Goal: Information Seeking & Learning: Learn about a topic

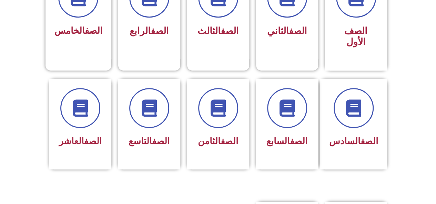
scroll to position [223, 0]
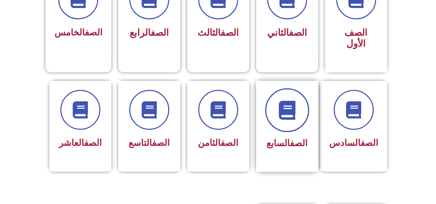
click at [283, 108] on icon at bounding box center [286, 110] width 19 height 19
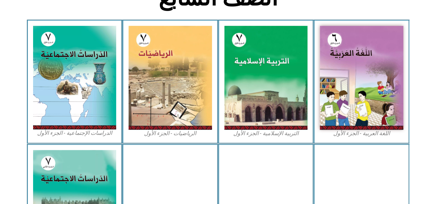
scroll to position [198, 0]
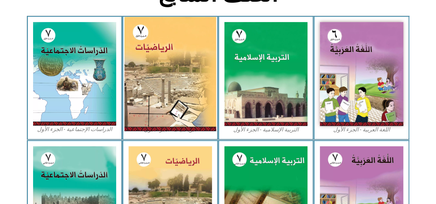
click at [176, 101] on img at bounding box center [170, 74] width 92 height 114
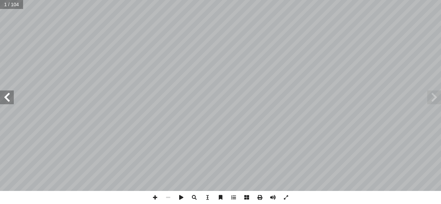
click at [3, 100] on span at bounding box center [7, 98] width 14 height 14
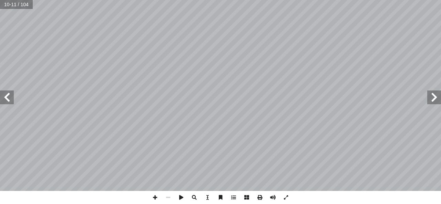
click at [3, 100] on span at bounding box center [7, 98] width 14 height 14
click at [152, 197] on span at bounding box center [154, 197] width 13 height 13
